Goal: Task Accomplishment & Management: Use online tool/utility

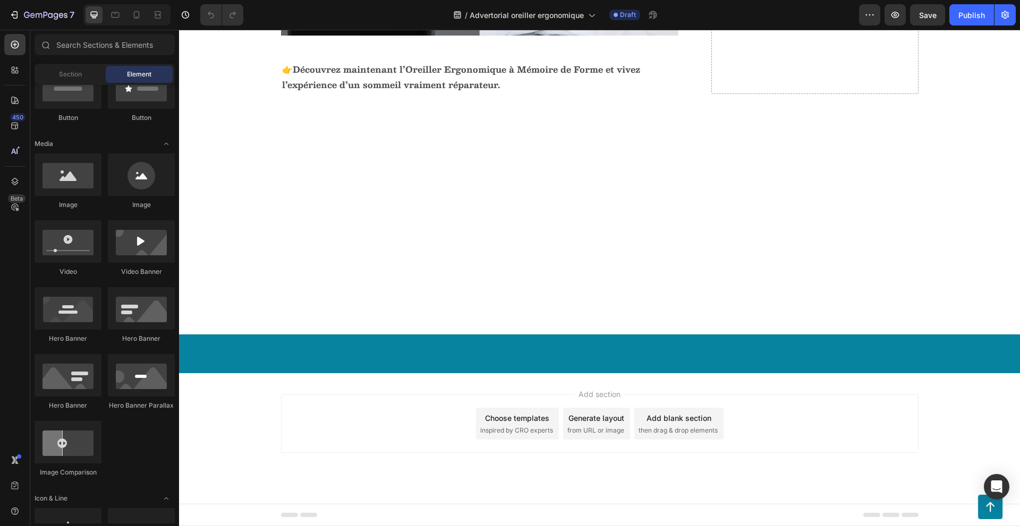
scroll to position [2169, 0]
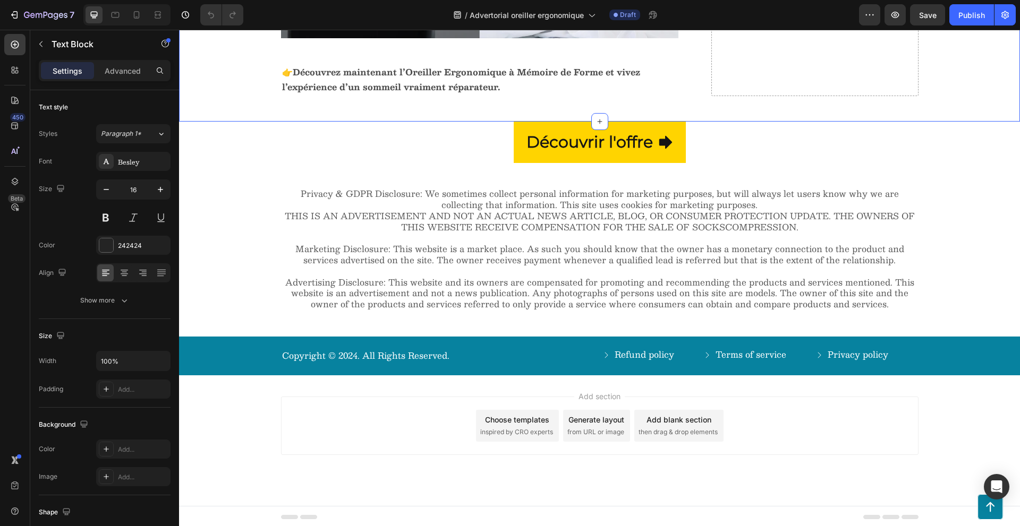
scroll to position [2663, 0]
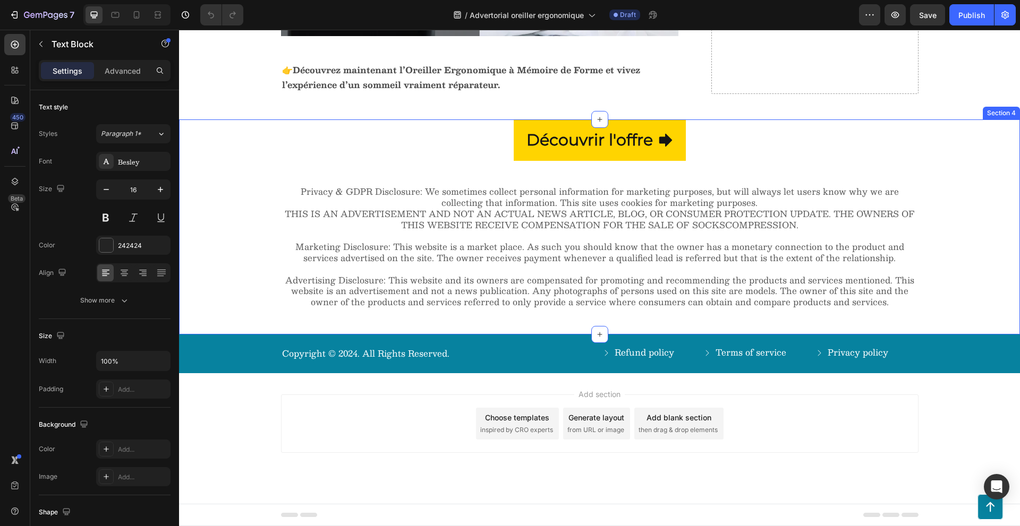
click at [261, 143] on div "Découvrir l'offre Button Privacy & GDPR Disclosure: We sometimes collect person…" at bounding box center [599, 214] width 819 height 190
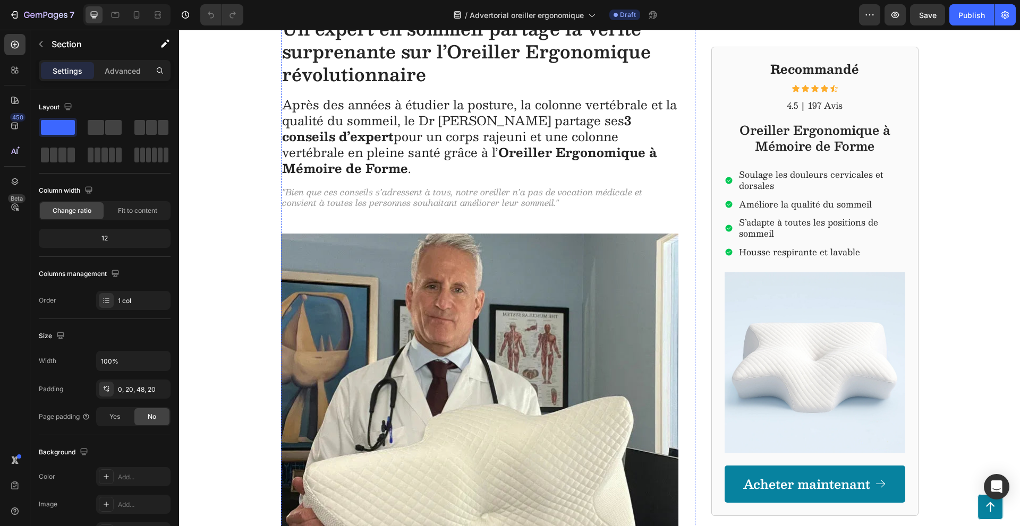
scroll to position [0, 0]
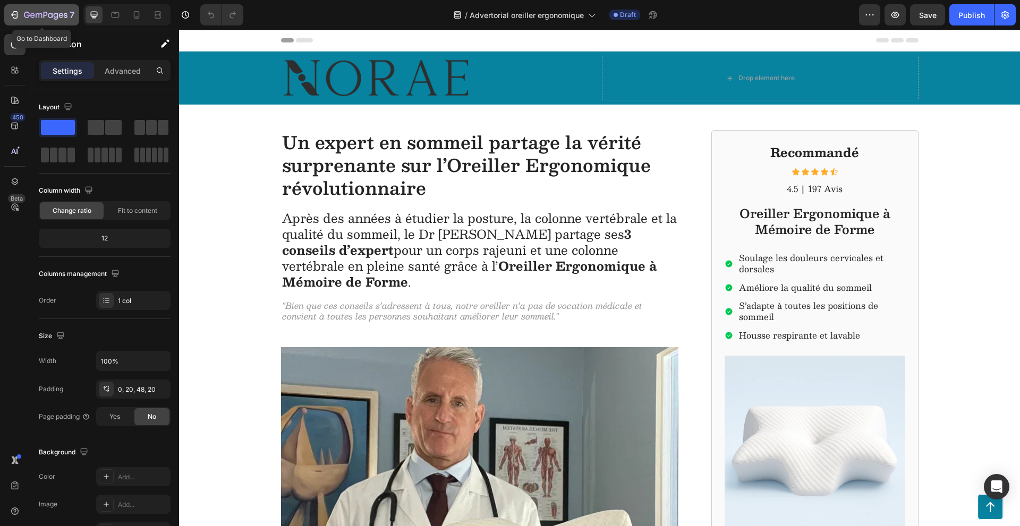
click at [61, 13] on icon "button" at bounding box center [61, 15] width 5 height 5
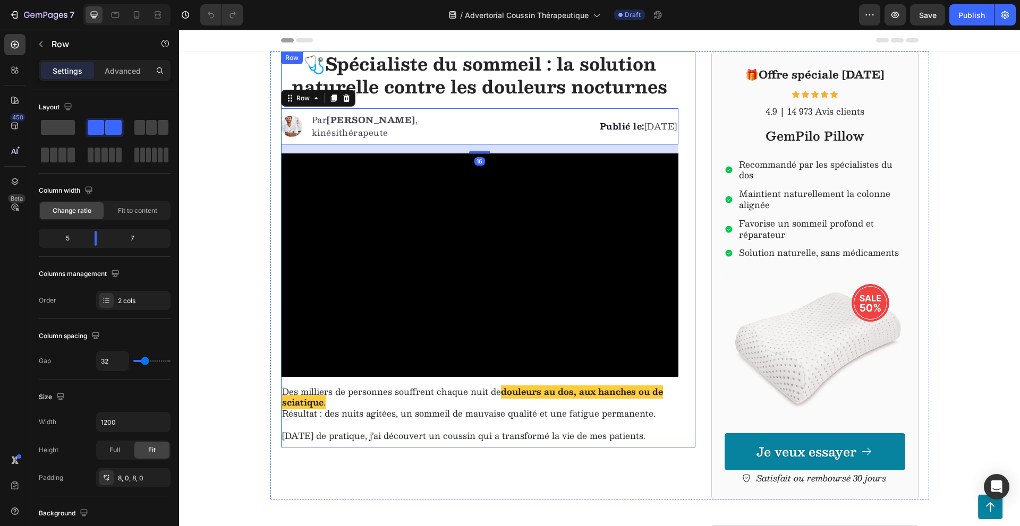
drag, startPoint x: 432, startPoint y: 146, endPoint x: 425, endPoint y: 162, distance: 17.4
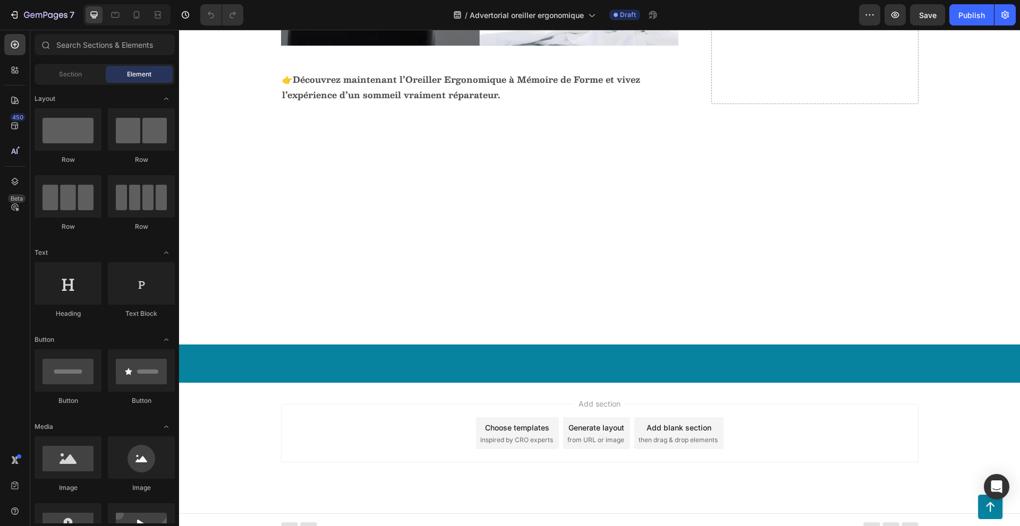
scroll to position [1982, 0]
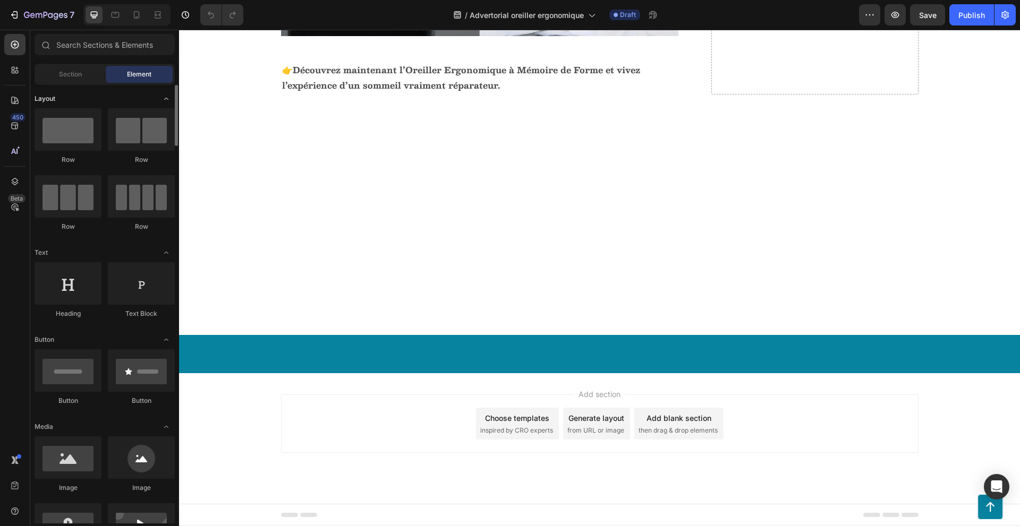
click at [54, 102] on span "Layout" at bounding box center [45, 99] width 21 height 10
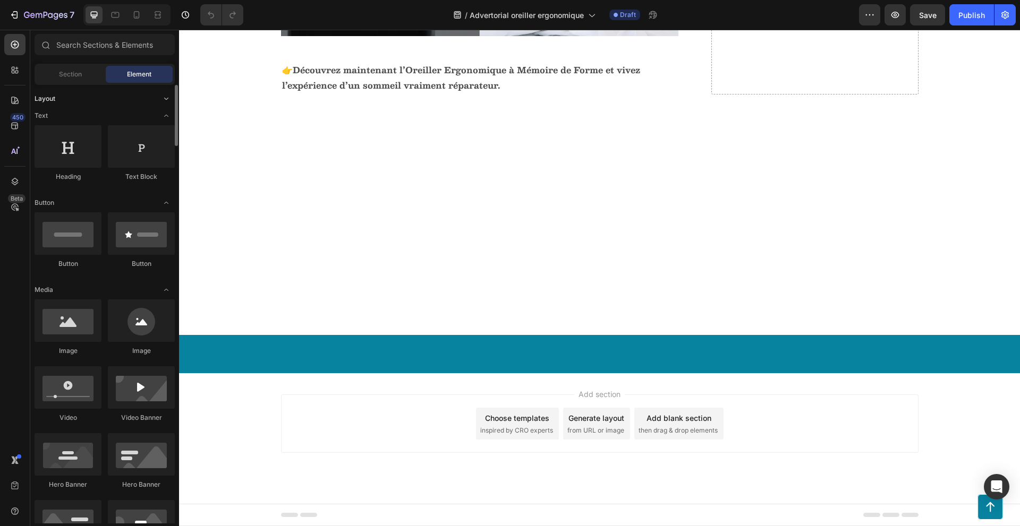
click at [59, 100] on div "Layout" at bounding box center [105, 98] width 140 height 11
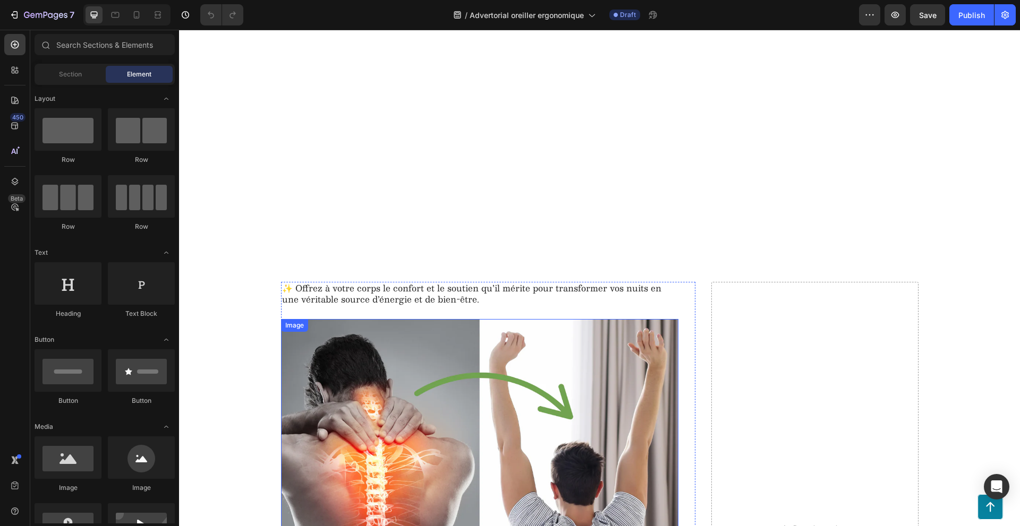
scroll to position [2663, 0]
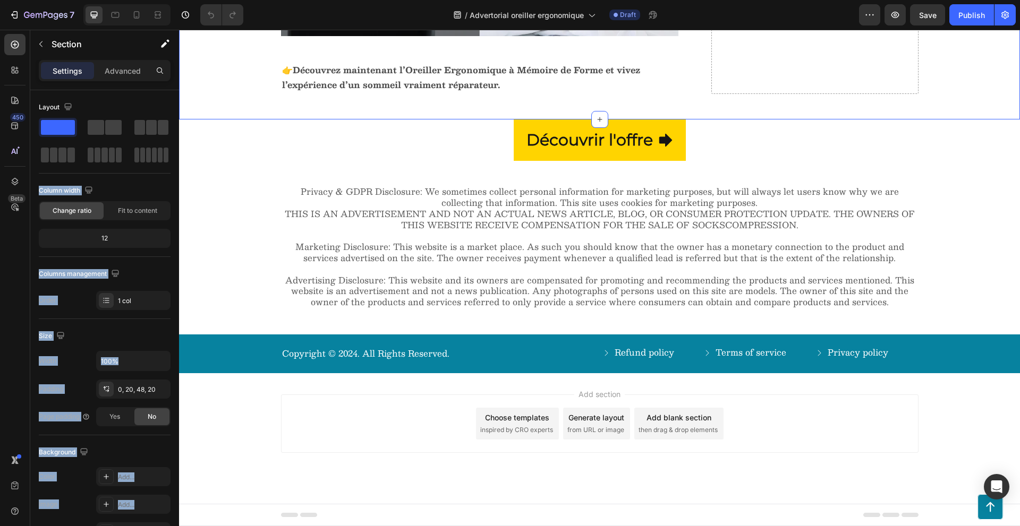
drag, startPoint x: 245, startPoint y: 148, endPoint x: 194, endPoint y: 105, distance: 66.4
click at [116, 183] on div "Column width" at bounding box center [105, 190] width 132 height 17
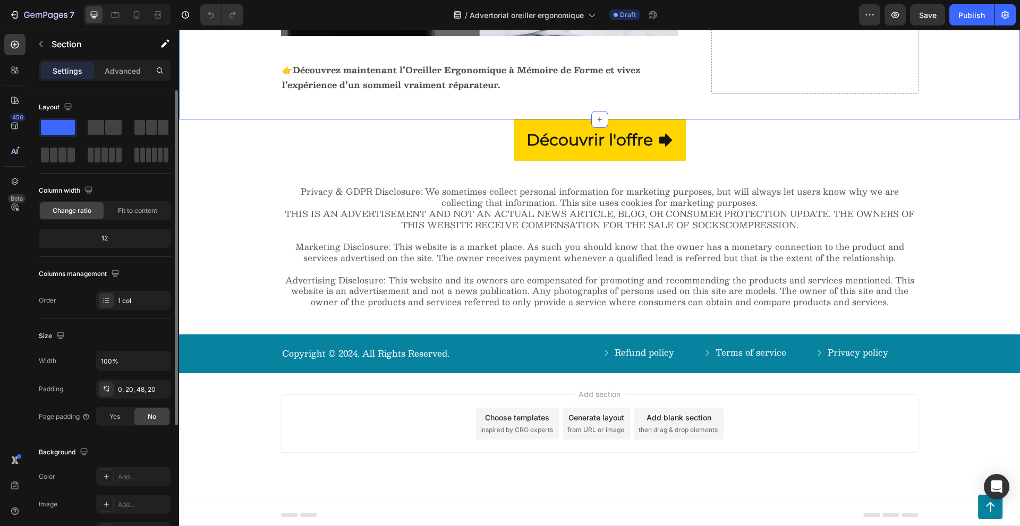
click at [88, 101] on div "Layout" at bounding box center [105, 107] width 132 height 17
click at [38, 41] on icon "button" at bounding box center [41, 44] width 8 height 8
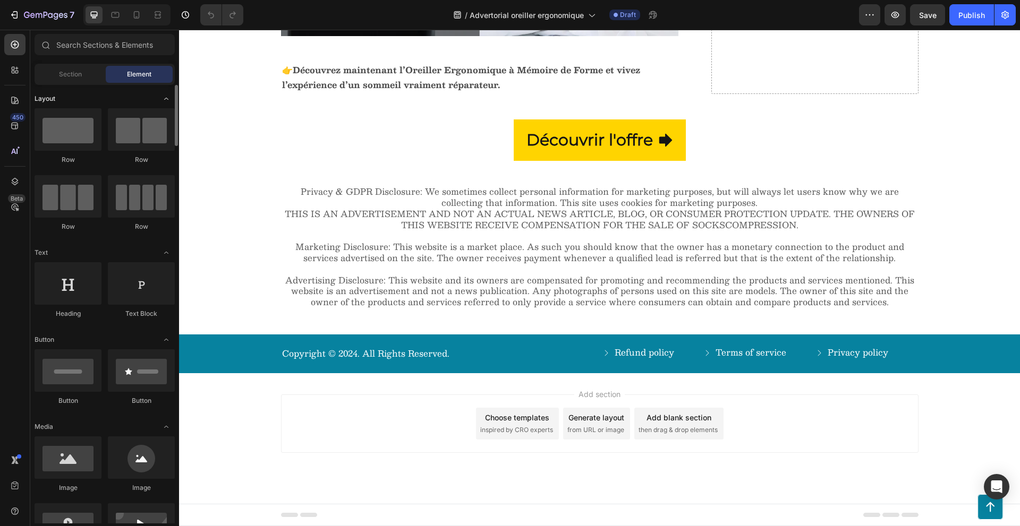
click at [92, 247] on div "Layout" at bounding box center [105, 252] width 140 height 11
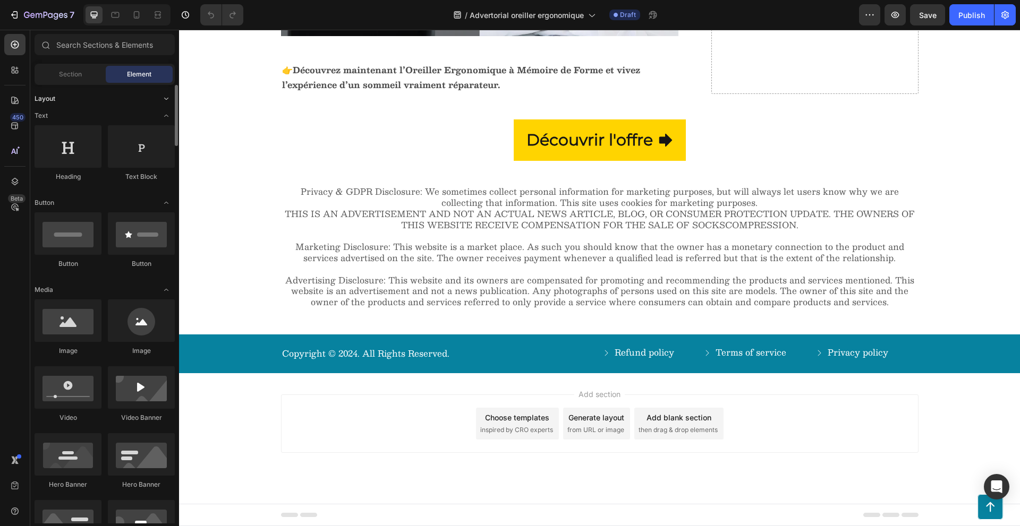
click at [92, 94] on div "Layout" at bounding box center [105, 98] width 140 height 11
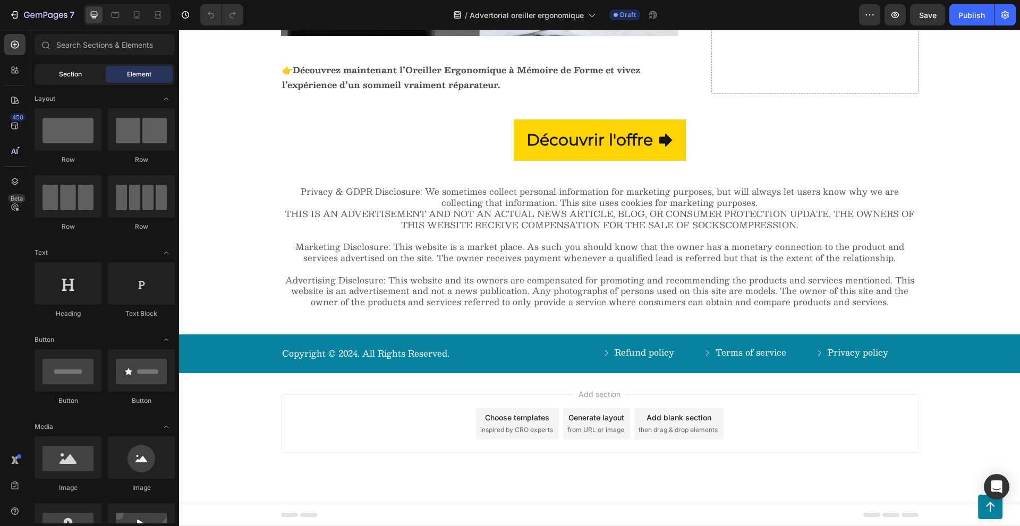
click at [82, 78] on div "Section" at bounding box center [70, 74] width 67 height 17
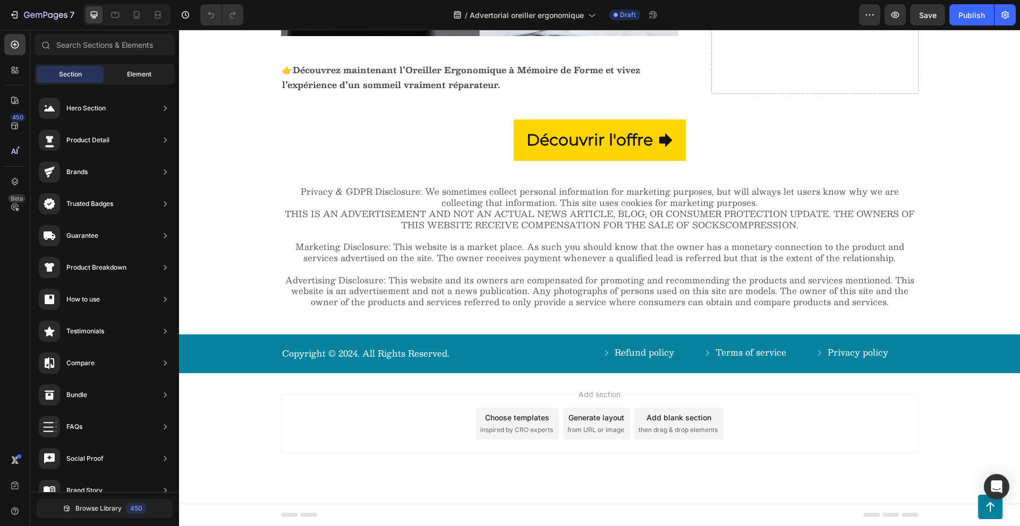
click at [126, 74] on div "Element" at bounding box center [139, 74] width 67 height 17
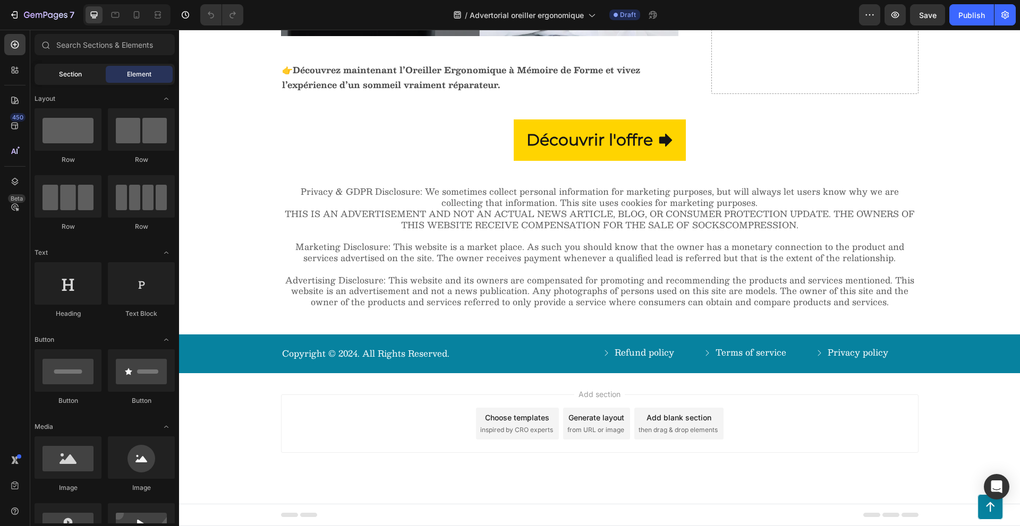
click at [67, 74] on span "Section" at bounding box center [70, 75] width 23 height 10
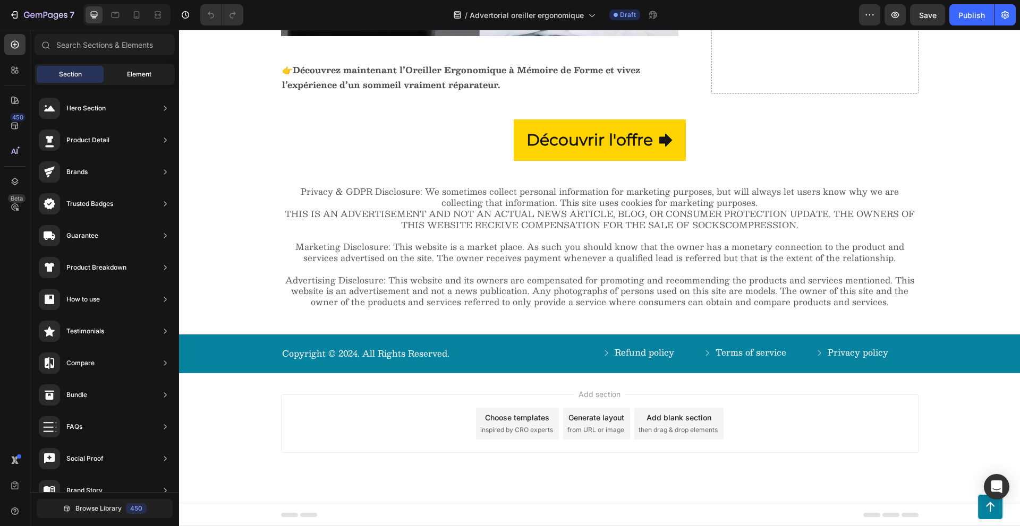
click at [145, 68] on div "Element" at bounding box center [139, 74] width 67 height 17
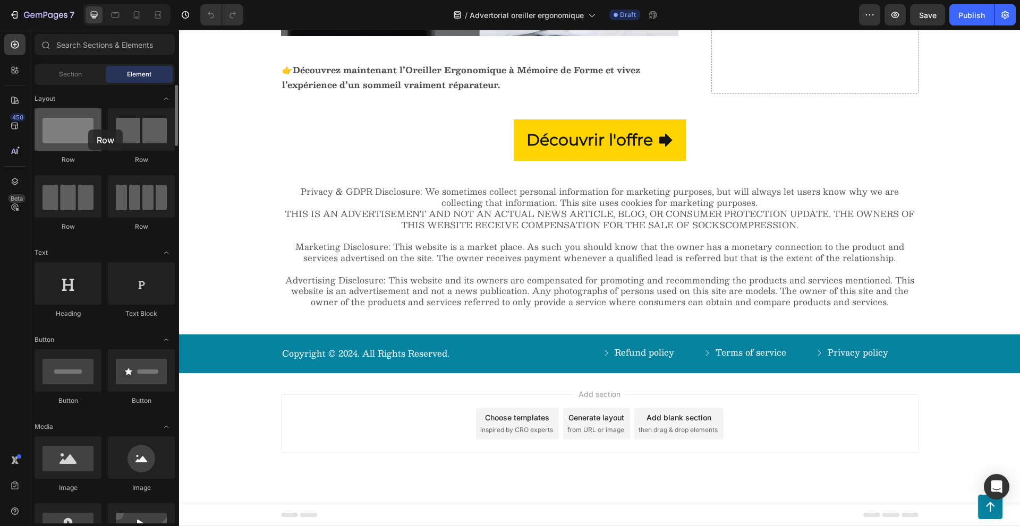
drag, startPoint x: 67, startPoint y: 138, endPoint x: 67, endPoint y: 130, distance: 8.0
click at [70, 129] on div at bounding box center [68, 129] width 67 height 42
click at [140, 136] on div at bounding box center [141, 129] width 67 height 42
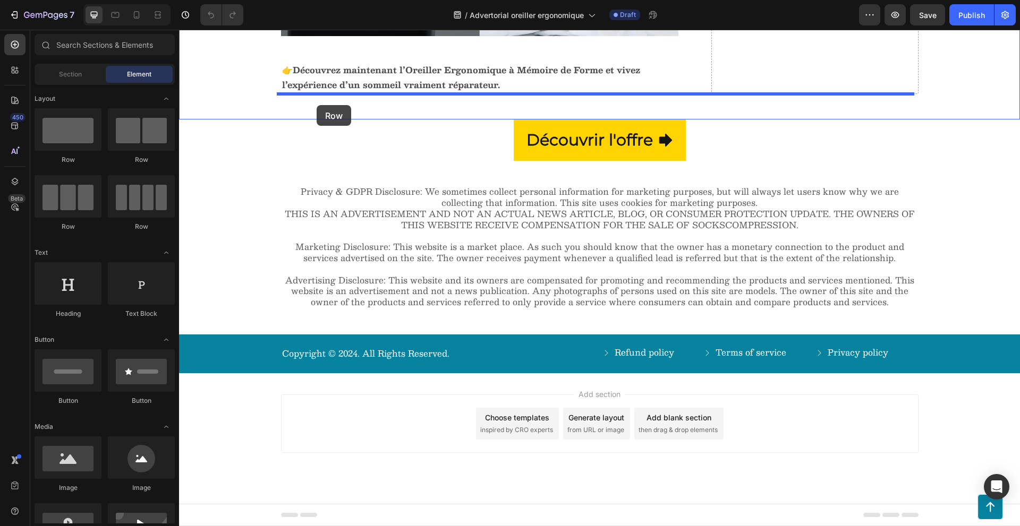
drag, startPoint x: 319, startPoint y: 166, endPoint x: 317, endPoint y: 105, distance: 60.6
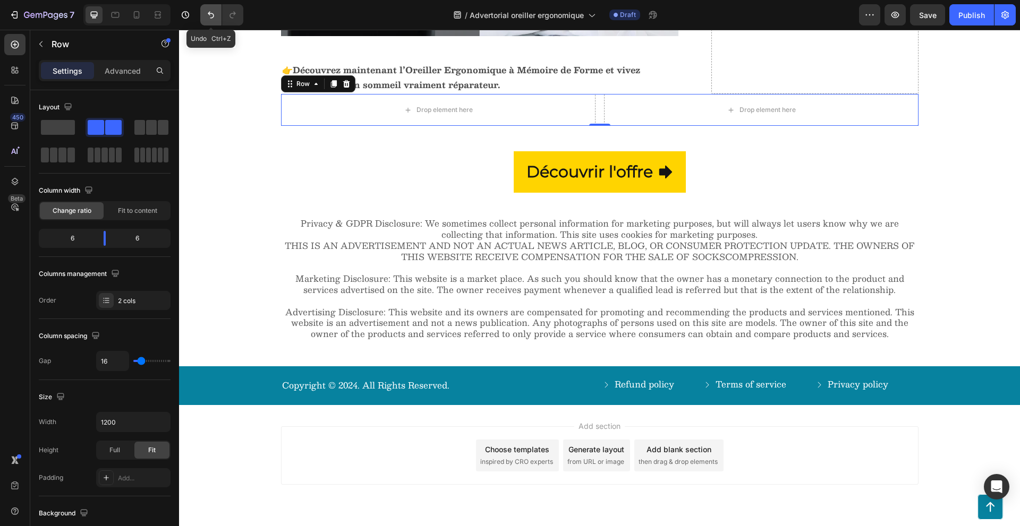
click at [206, 12] on icon "Undo/Redo" at bounding box center [211, 15] width 11 height 11
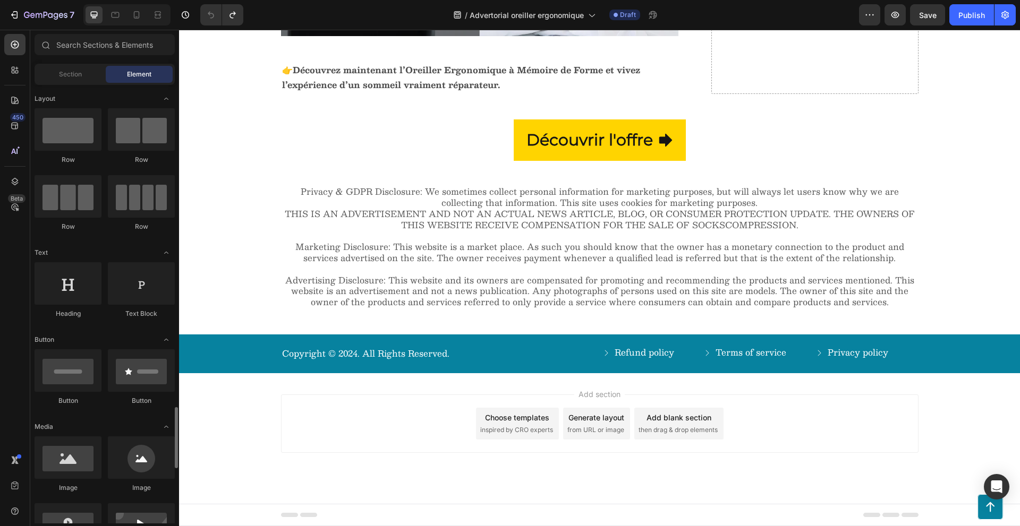
scroll to position [283, 0]
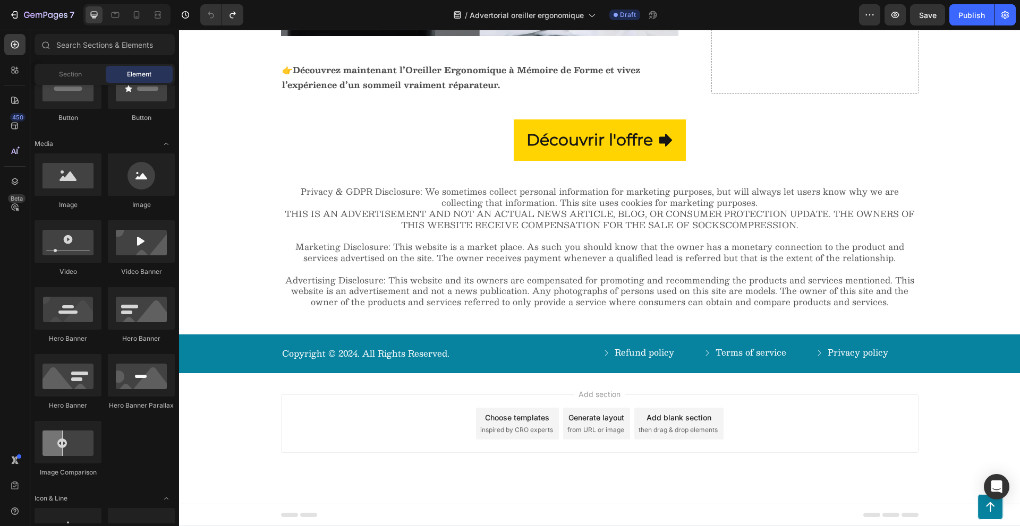
drag, startPoint x: 597, startPoint y: 371, endPoint x: 596, endPoint y: 392, distance: 20.8
click at [595, 370] on icon at bounding box center [599, 373] width 8 height 8
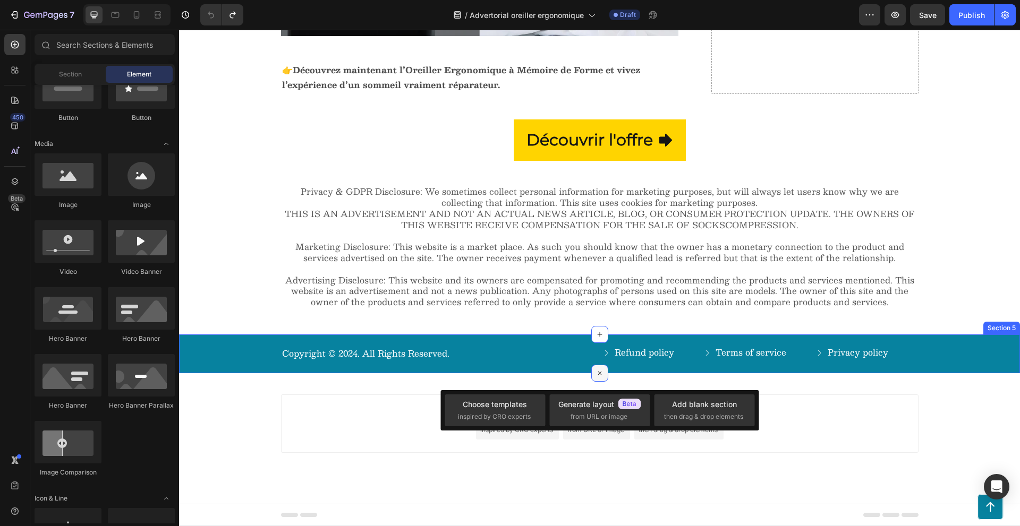
click at [591, 370] on div at bounding box center [599, 373] width 17 height 17
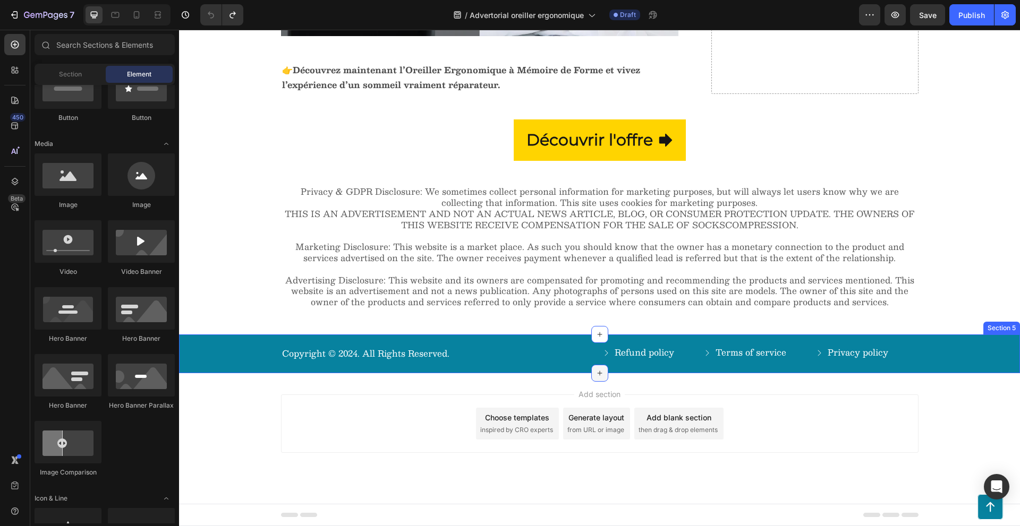
click at [595, 376] on icon at bounding box center [599, 373] width 8 height 8
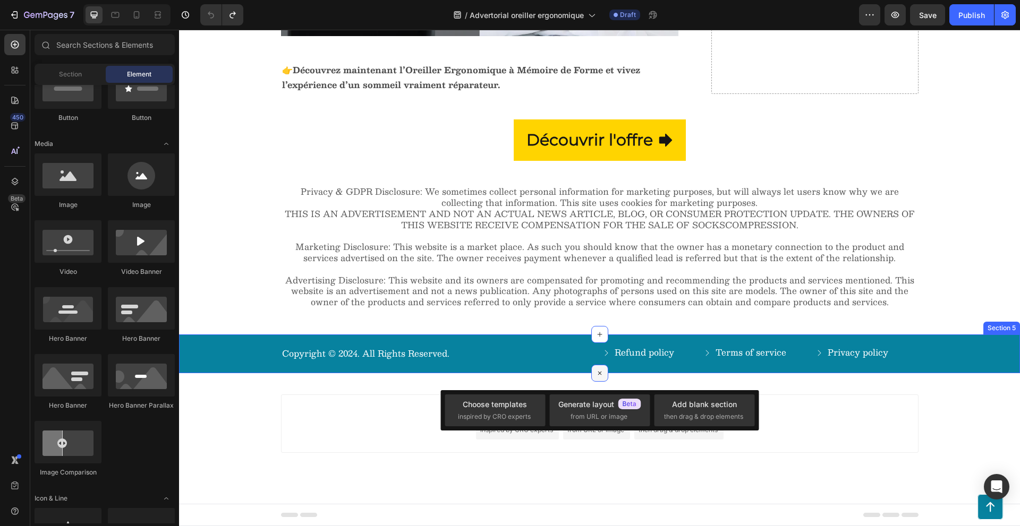
click at [593, 376] on icon at bounding box center [599, 373] width 12 height 12
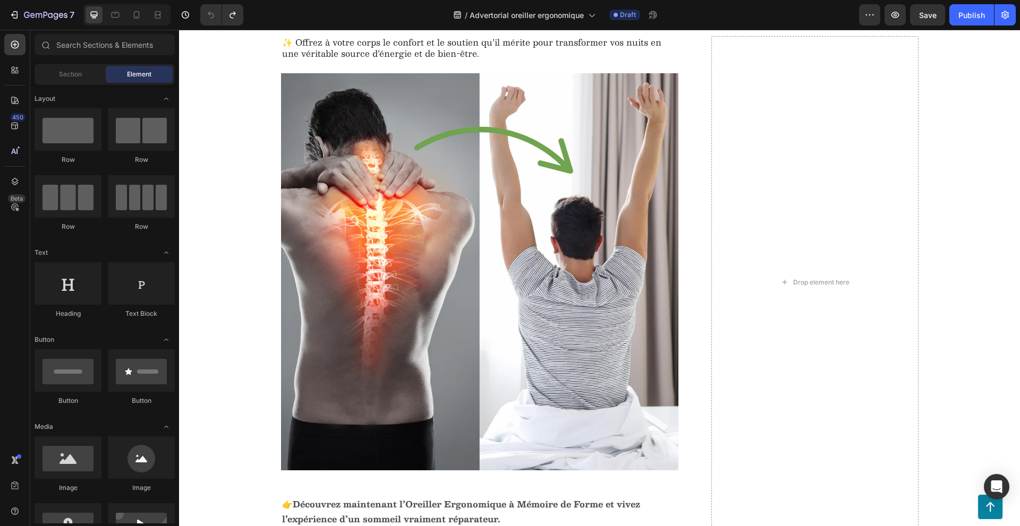
scroll to position [2663, 0]
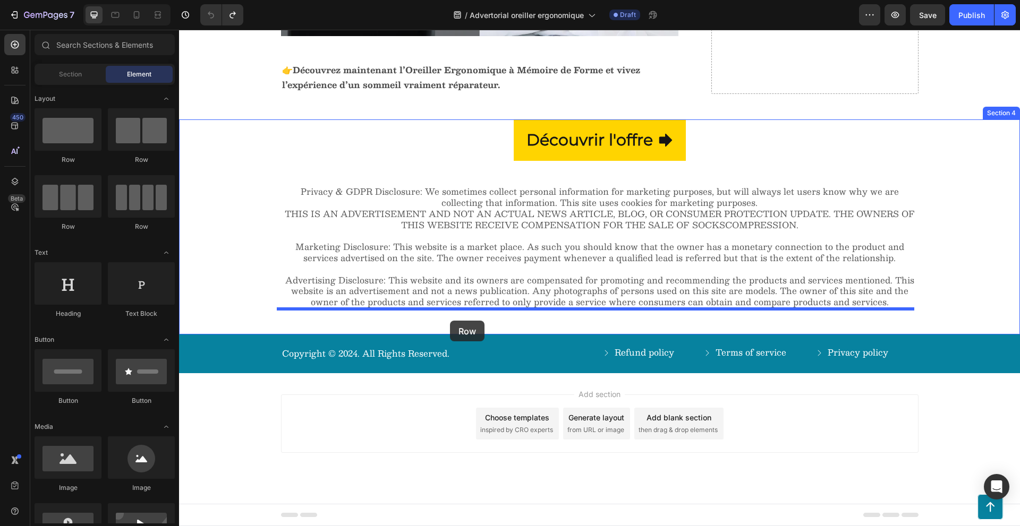
drag, startPoint x: 252, startPoint y: 143, endPoint x: 450, endPoint y: 321, distance: 265.5
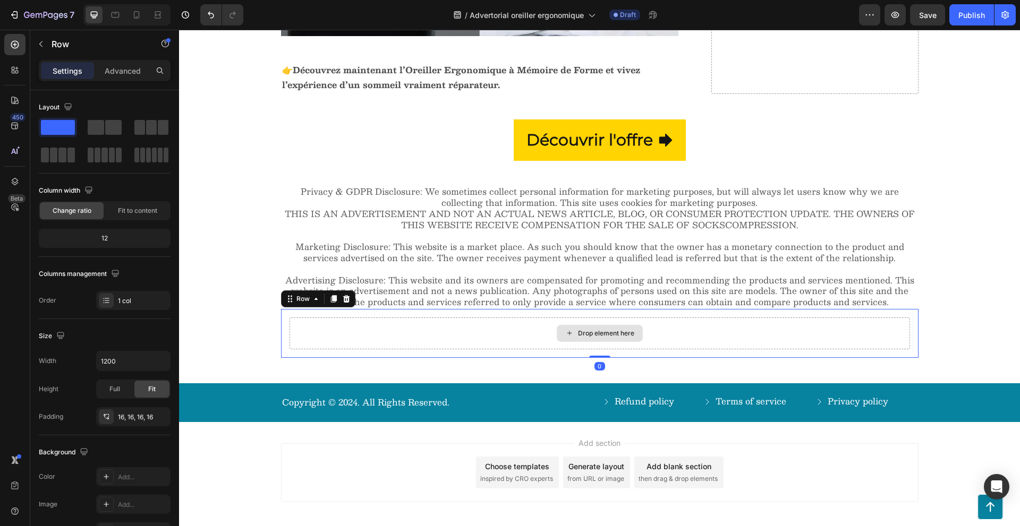
click at [567, 331] on icon at bounding box center [569, 333] width 8 height 9
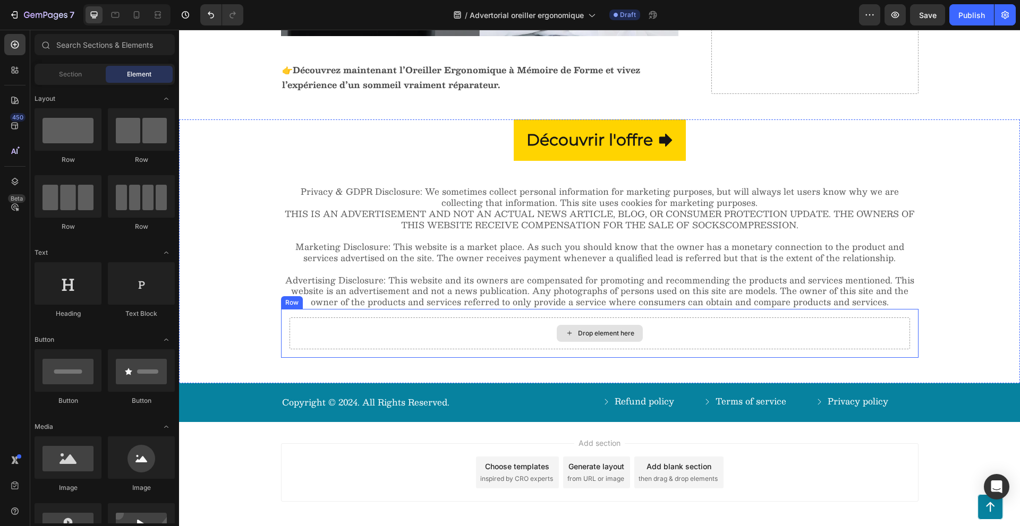
click at [578, 334] on div "Drop element here" at bounding box center [606, 333] width 56 height 8
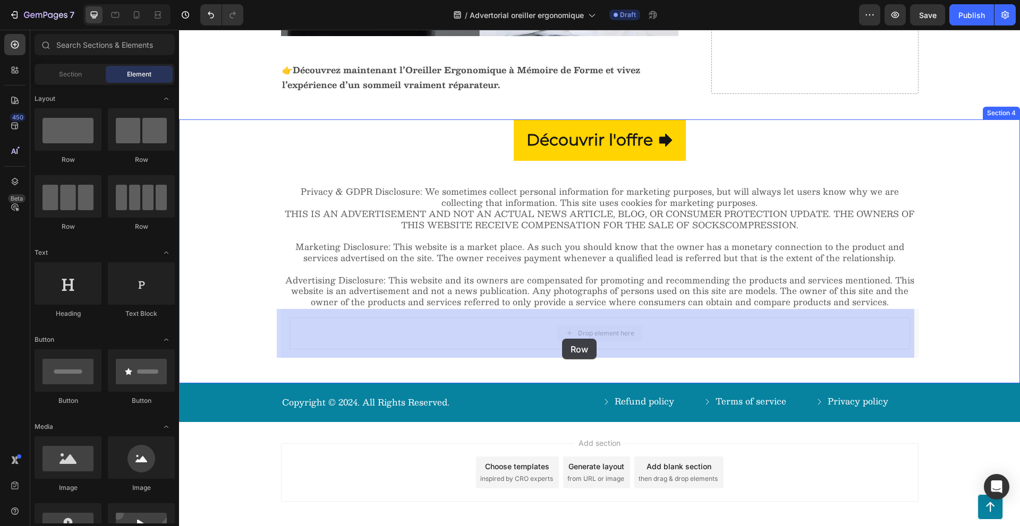
drag, startPoint x: 576, startPoint y: 332, endPoint x: 565, endPoint y: 337, distance: 11.9
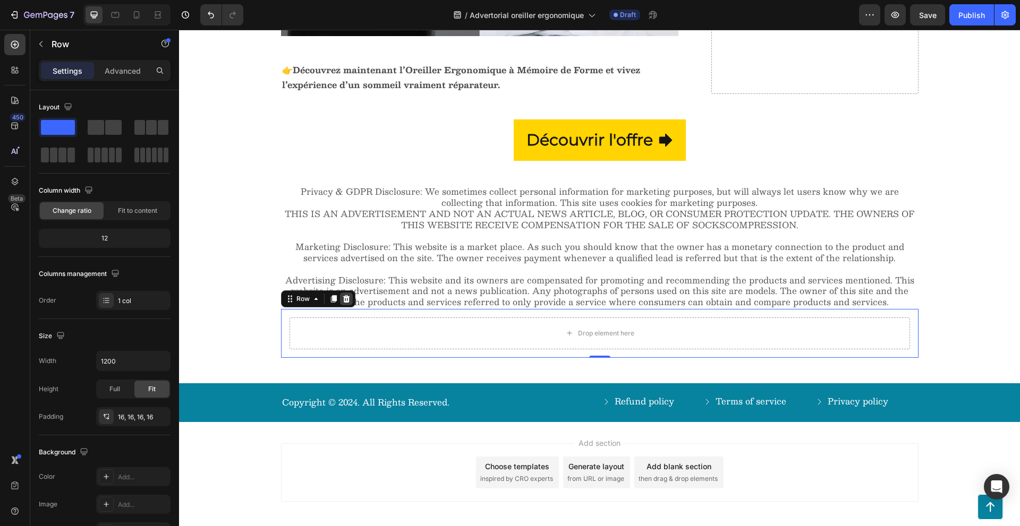
click at [343, 300] on icon at bounding box center [346, 298] width 7 height 7
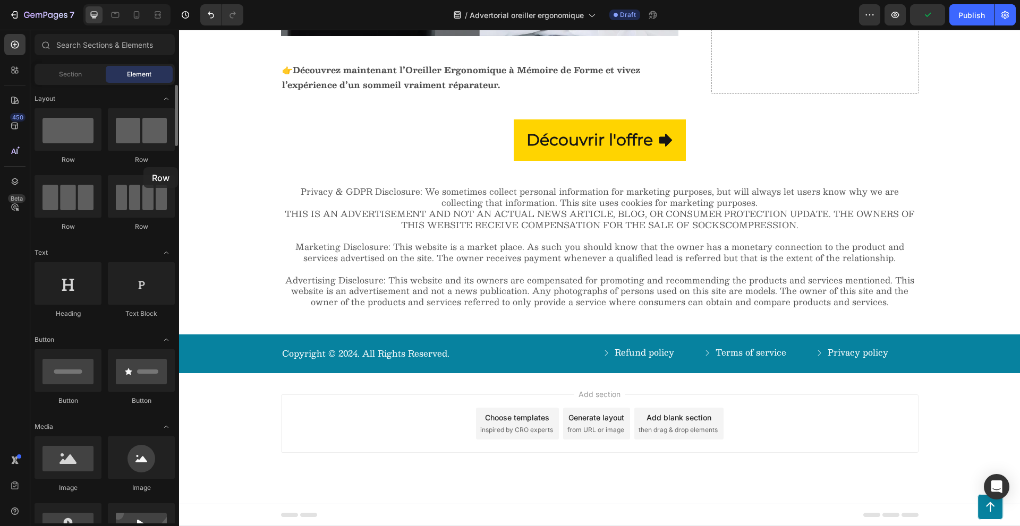
drag, startPoint x: 141, startPoint y: 135, endPoint x: 139, endPoint y: 153, distance: 17.7
click at [139, 153] on div "Row" at bounding box center [141, 136] width 67 height 56
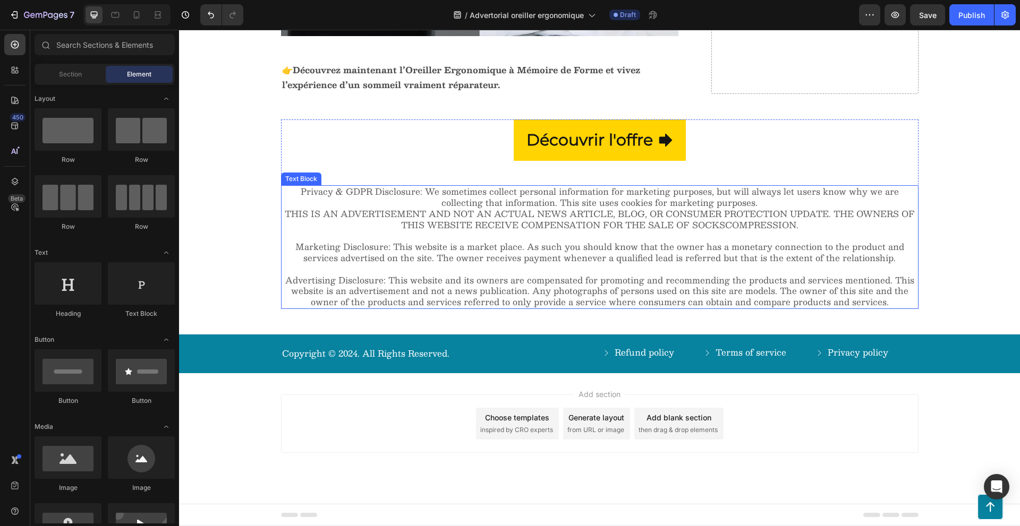
click at [283, 191] on p "Privacy & GDPR Disclosure: We sometimes collect personal information for market…" at bounding box center [599, 225] width 635 height 78
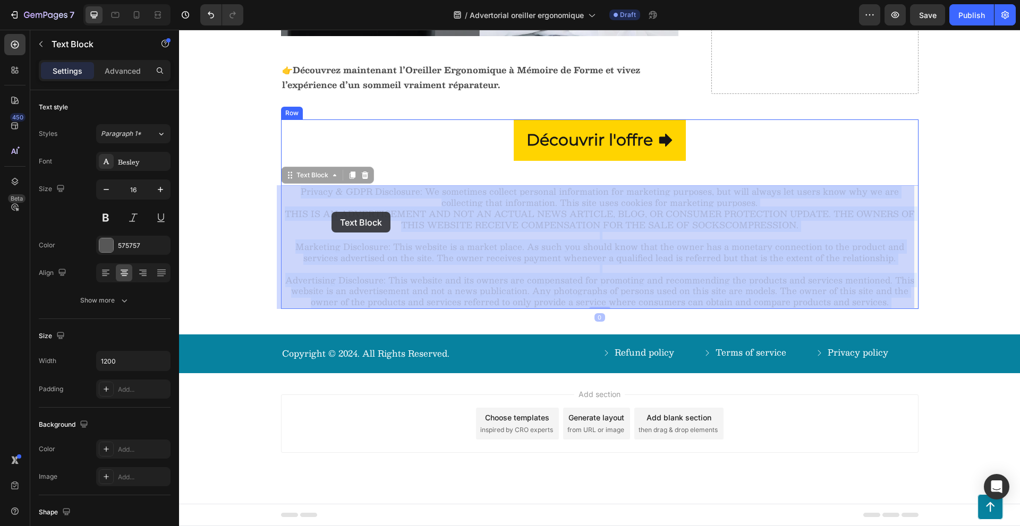
drag, startPoint x: 283, startPoint y: 191, endPoint x: 372, endPoint y: 211, distance: 91.0
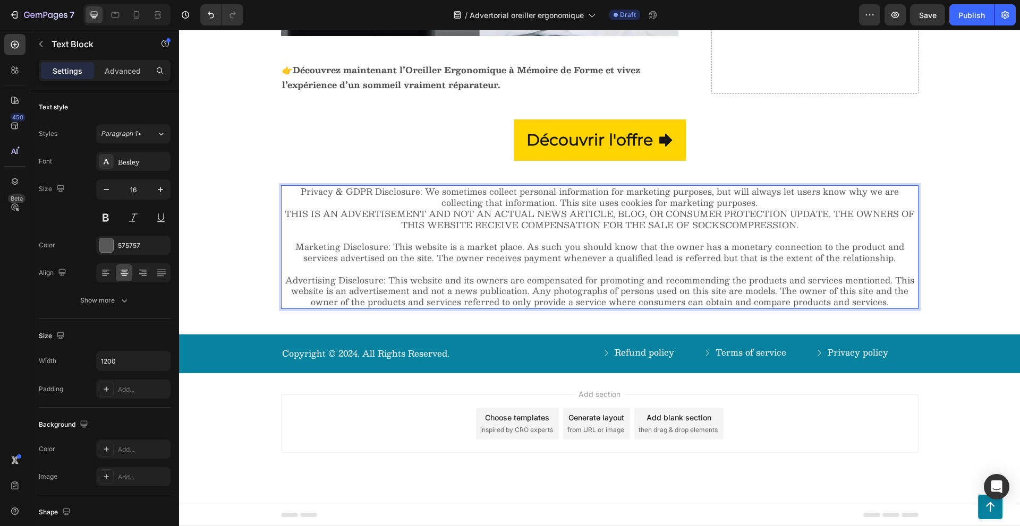
click at [369, 195] on p "Privacy & GDPR Disclosure: We sometimes collect personal information for market…" at bounding box center [599, 225] width 635 height 78
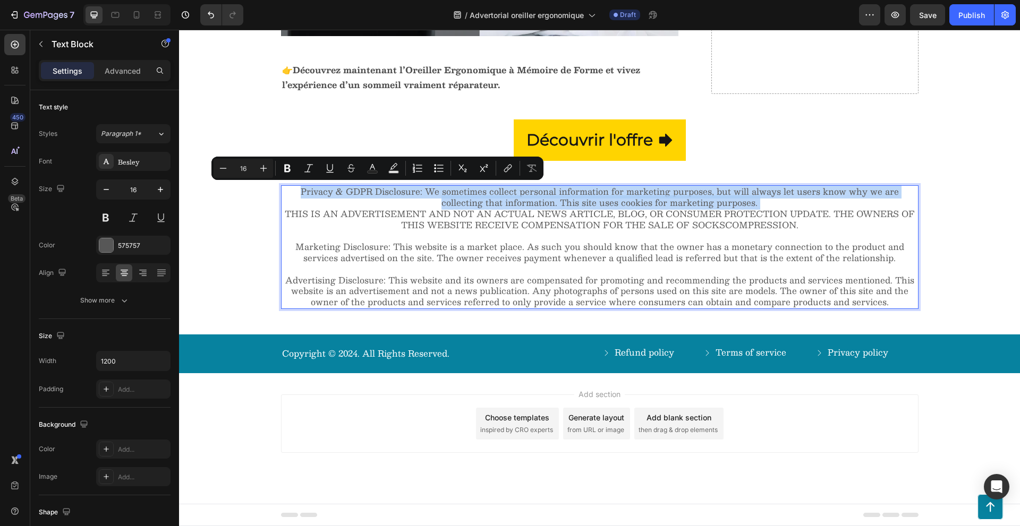
click at [369, 195] on p "Privacy & GDPR Disclosure: We sometimes collect personal information for market…" at bounding box center [599, 225] width 635 height 78
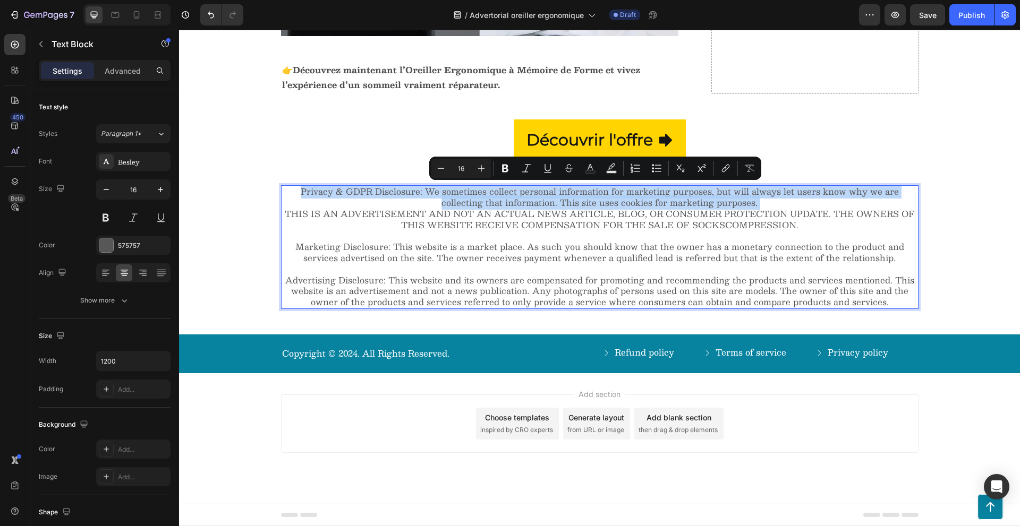
click at [369, 195] on p "Privacy & GDPR Disclosure: We sometimes collect personal information for market…" at bounding box center [599, 225] width 635 height 78
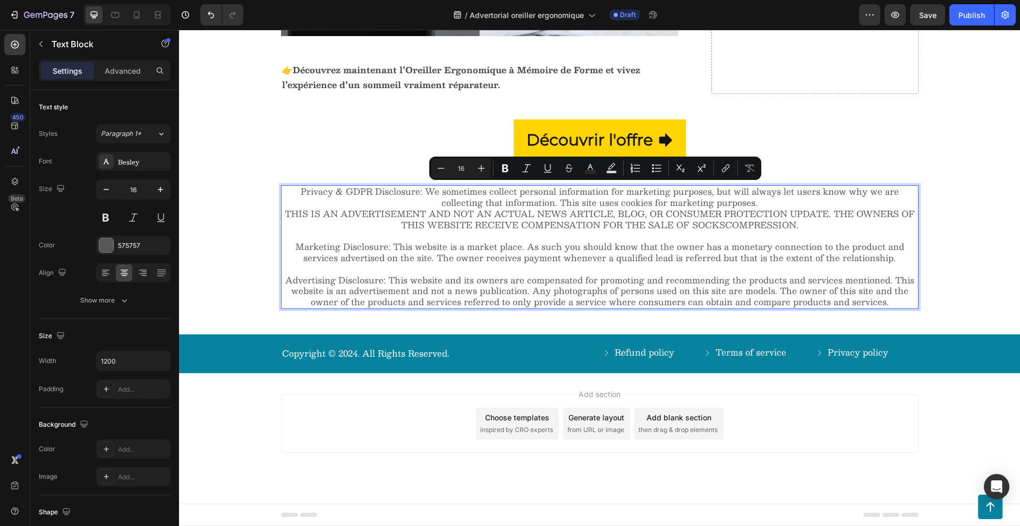
click at [416, 229] on p "Privacy & GDPR Disclosure: We sometimes collect personal information for market…" at bounding box center [599, 225] width 635 height 78
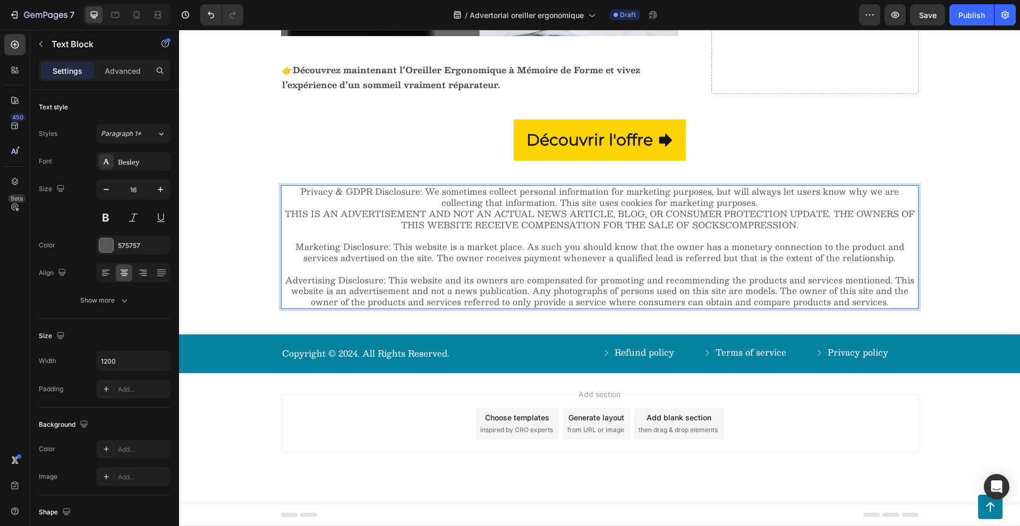
click at [416, 229] on p "Privacy & GDPR Disclosure: We sometimes collect personal information for market…" at bounding box center [599, 225] width 635 height 78
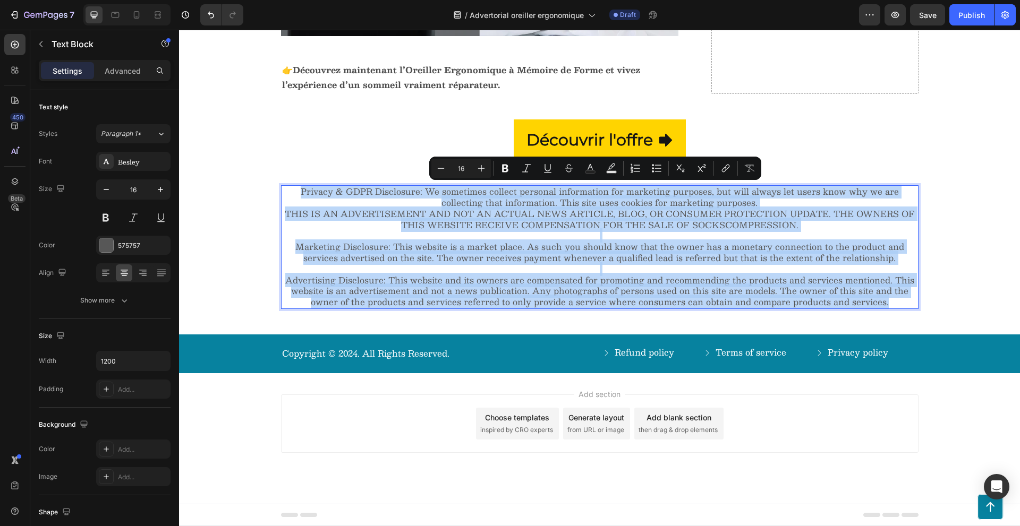
copy div "Privacy & GDPR Disclosure: We sometimes collect personal information for market…"
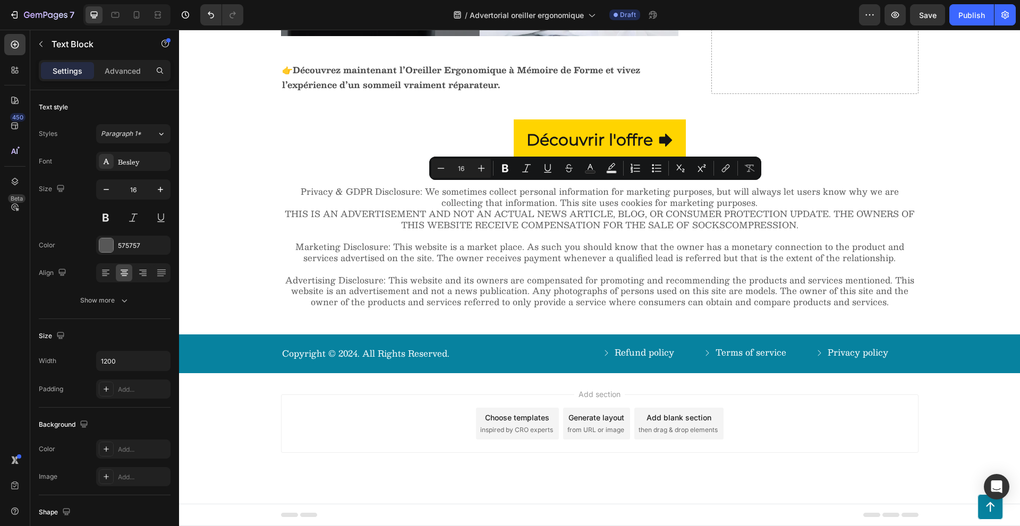
click at [318, 418] on div "Add section Choose templates inspired by CRO experts Generate layout from URL o…" at bounding box center [599, 424] width 637 height 58
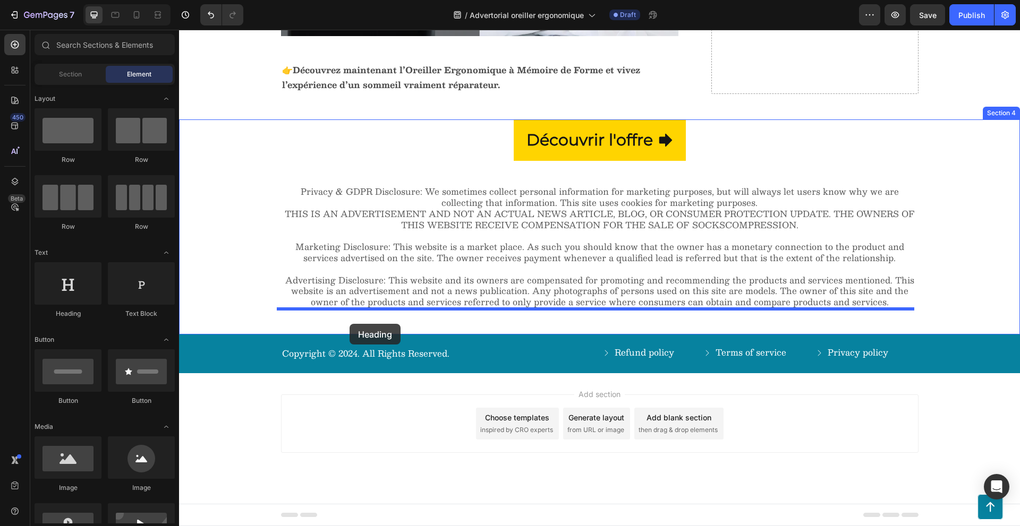
drag, startPoint x: 245, startPoint y: 320, endPoint x: 349, endPoint y: 324, distance: 104.7
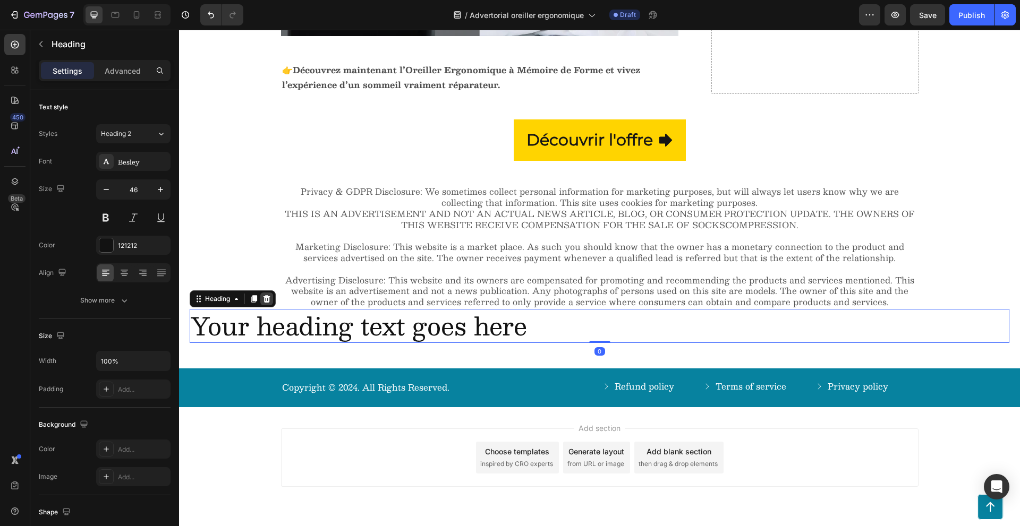
click at [267, 301] on icon at bounding box center [266, 298] width 7 height 7
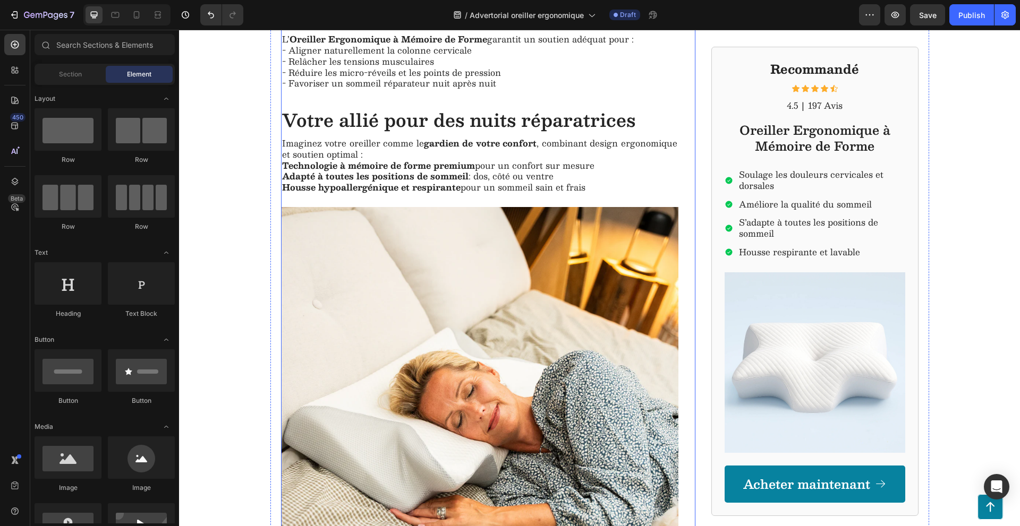
scroll to position [0, 0]
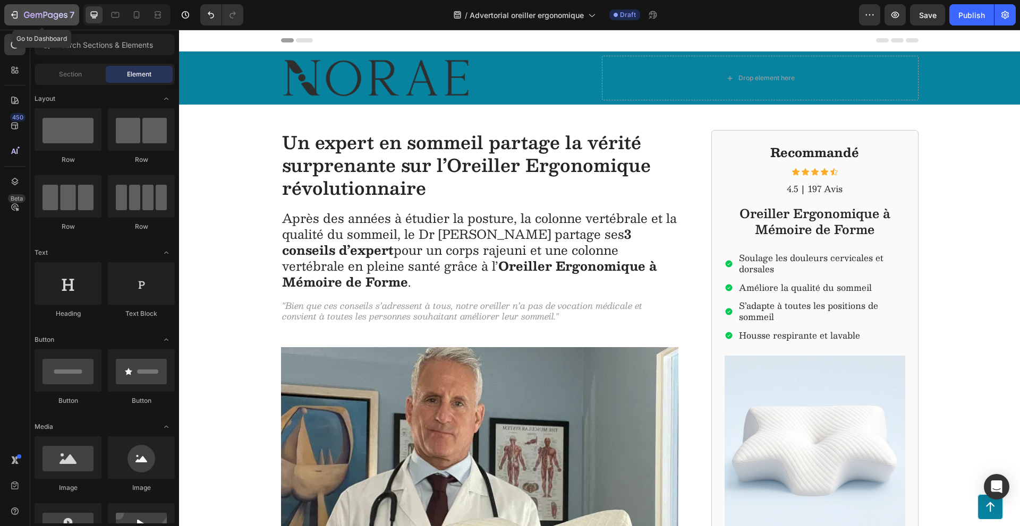
click at [61, 7] on button "7" at bounding box center [41, 14] width 75 height 21
